Goal: Communication & Community: Share content

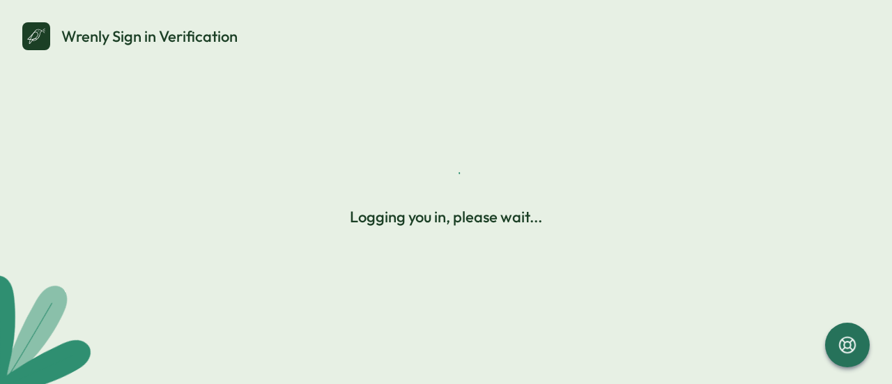
select select "*******"
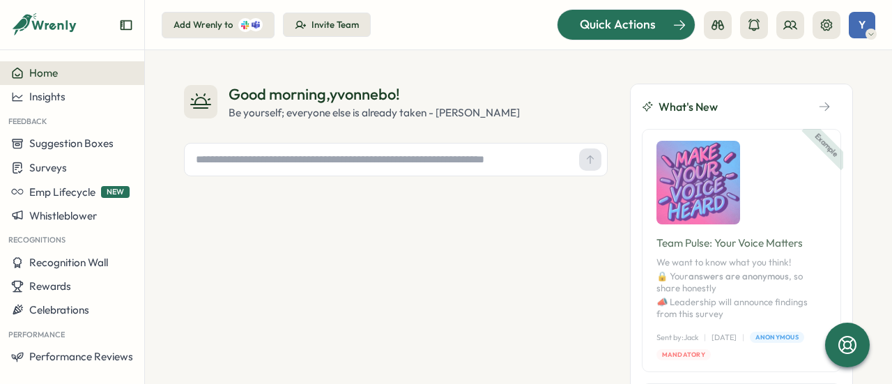
click at [629, 22] on span "Quick Actions" at bounding box center [618, 24] width 76 height 18
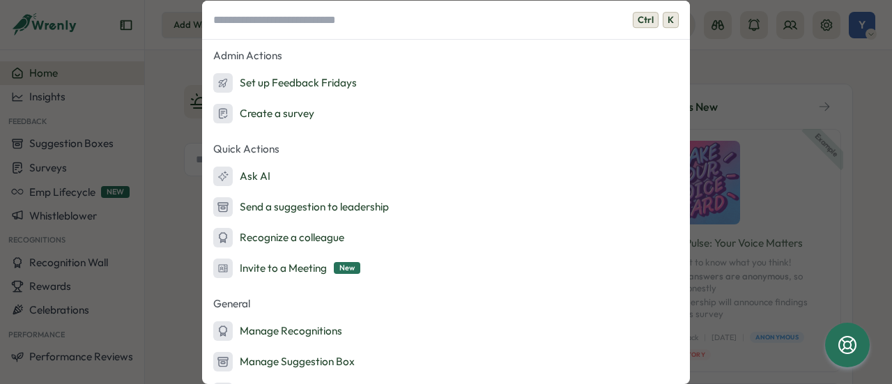
click at [166, 137] on div "Ctrl K Admin Actions Set up Feedback Fridays Create a survey Quick Actions Ask …" at bounding box center [446, 192] width 892 height 384
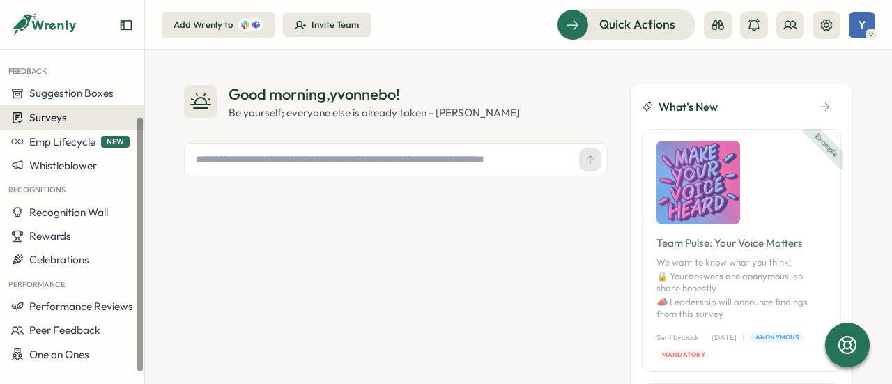
scroll to position [67, 0]
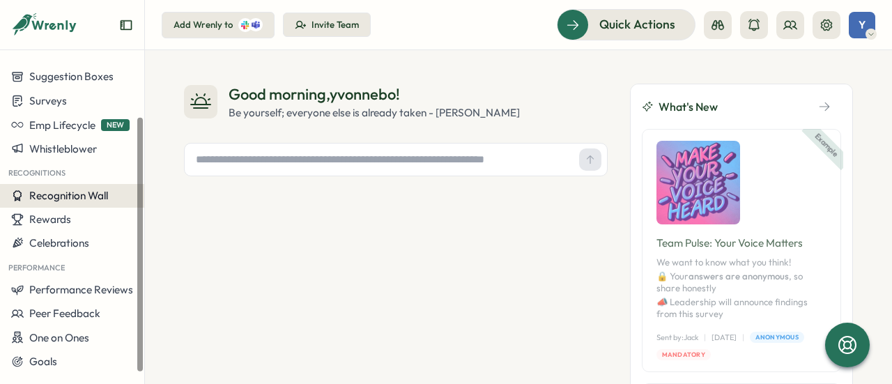
click at [68, 198] on span "Recognition Wall" at bounding box center [68, 195] width 79 height 13
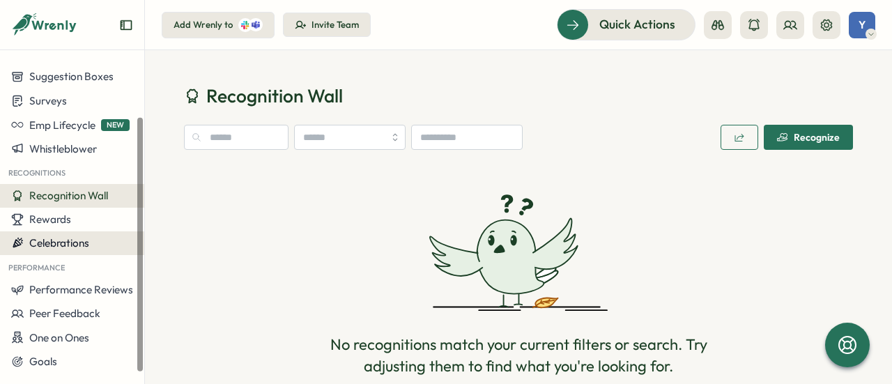
click at [90, 249] on div "Celebrations" at bounding box center [72, 243] width 122 height 13
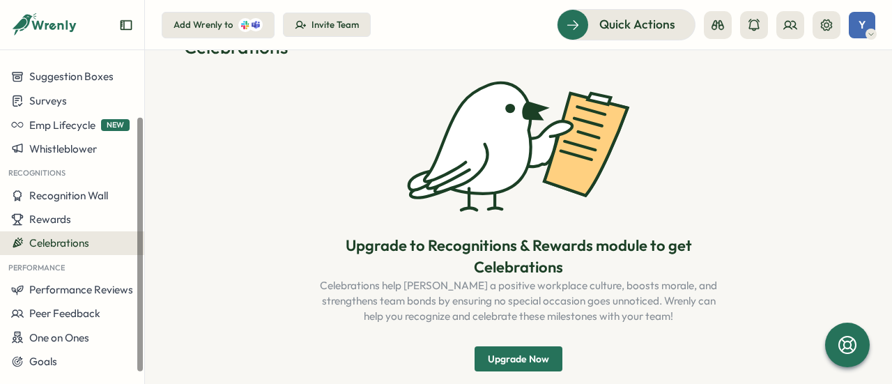
scroll to position [69, 0]
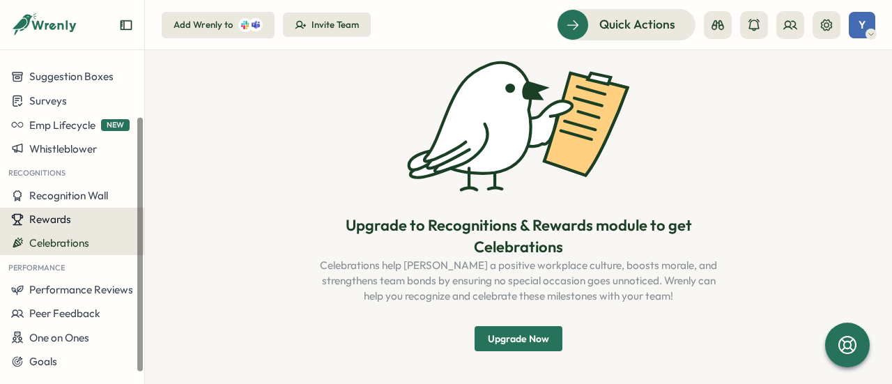
click at [62, 224] on span "Rewards" at bounding box center [50, 219] width 42 height 13
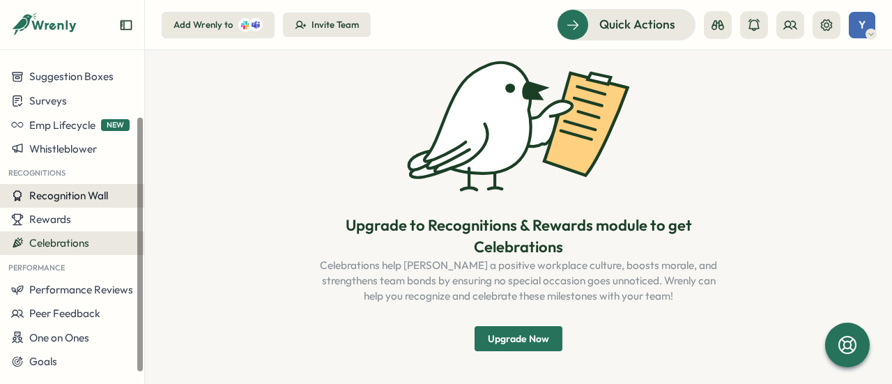
click at [100, 197] on span "Recognition Wall" at bounding box center [68, 195] width 79 height 13
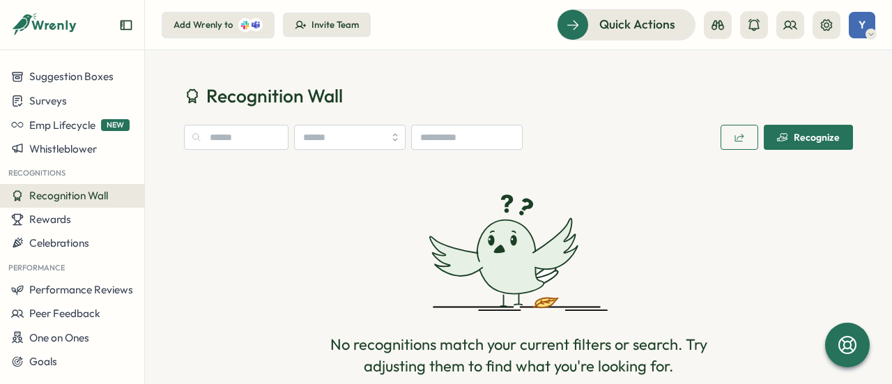
click at [825, 137] on div "Recognize" at bounding box center [808, 137] width 63 height 11
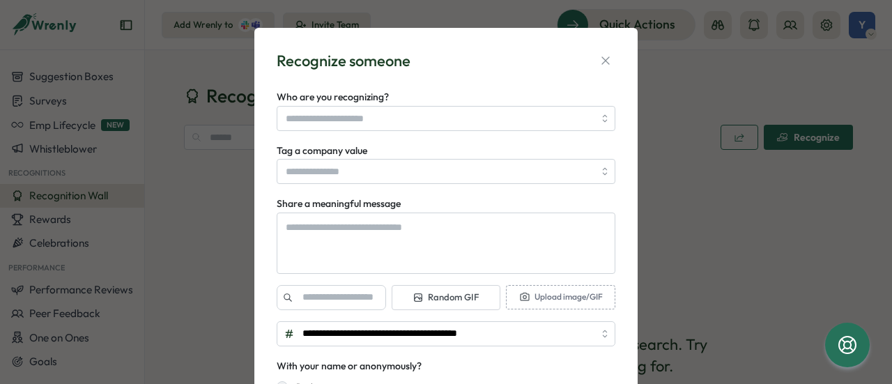
type textarea "*"
click at [741, 163] on div "**********" at bounding box center [446, 192] width 892 height 384
click at [609, 52] on button "button" at bounding box center [606, 61] width 20 height 20
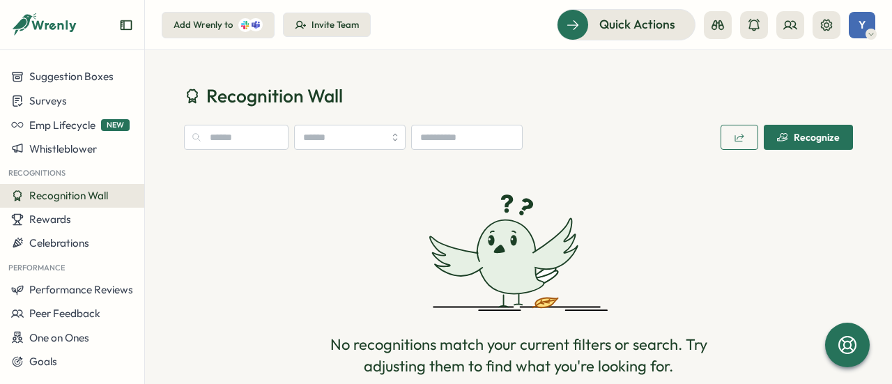
click at [47, 27] on icon at bounding box center [44, 25] width 67 height 24
click at [793, 30] on icon at bounding box center [791, 25] width 14 height 14
